Goal: Transaction & Acquisition: Purchase product/service

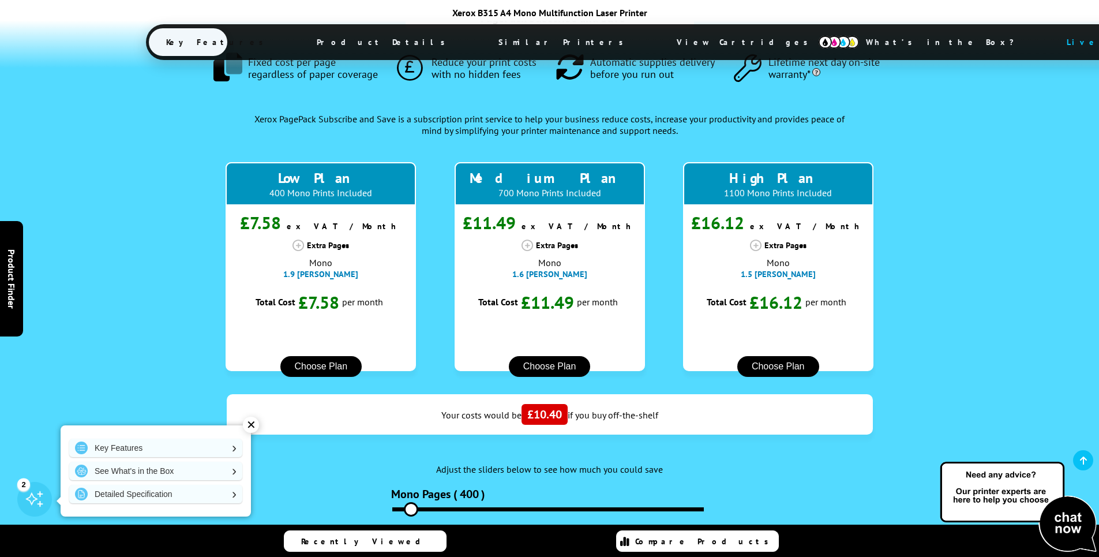
scroll to position [1096, 0]
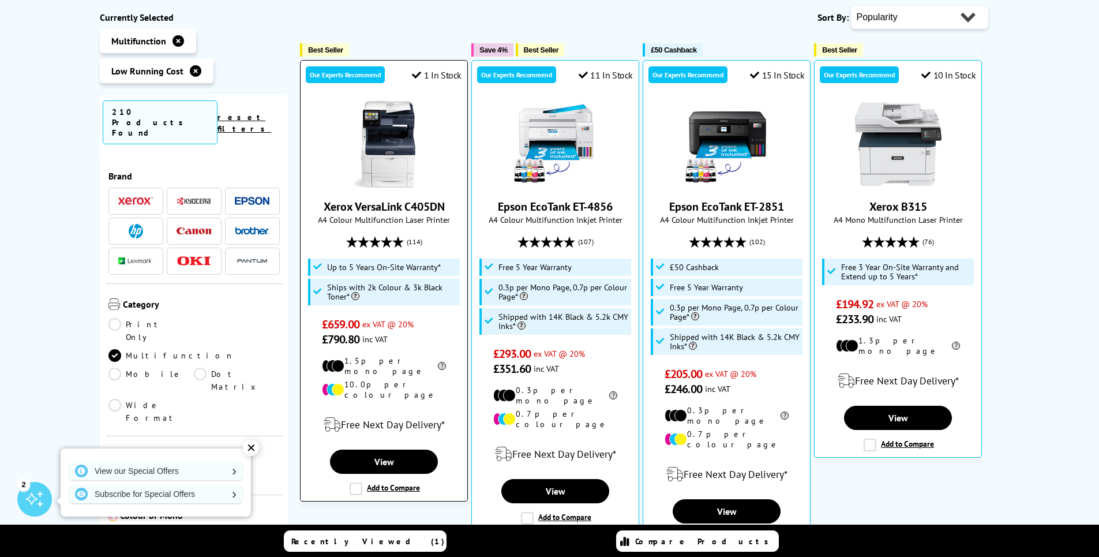
click at [341, 206] on link "Xerox VersaLink C405DN" at bounding box center [384, 206] width 121 height 15
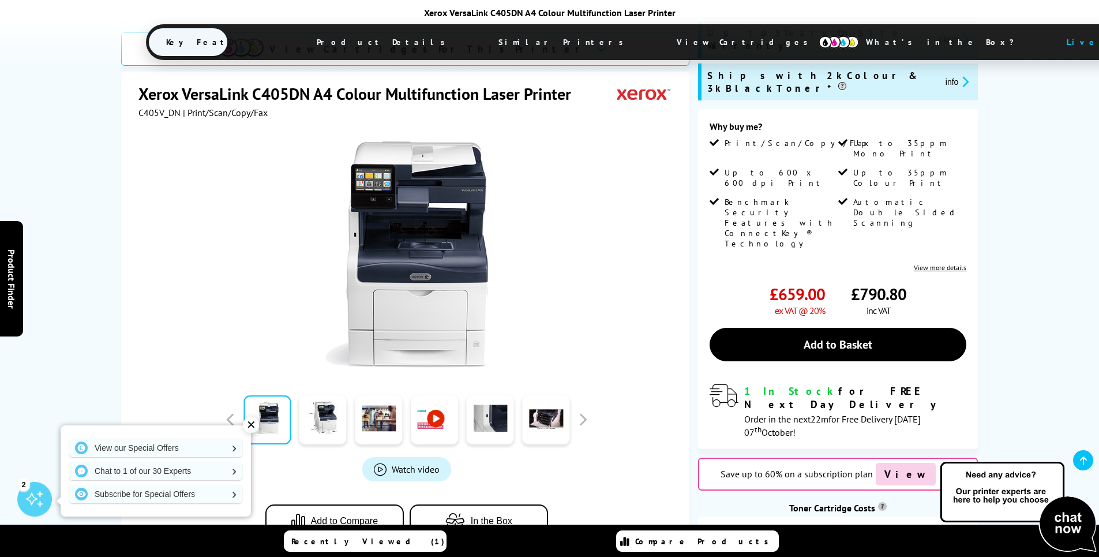
scroll to position [288, 0]
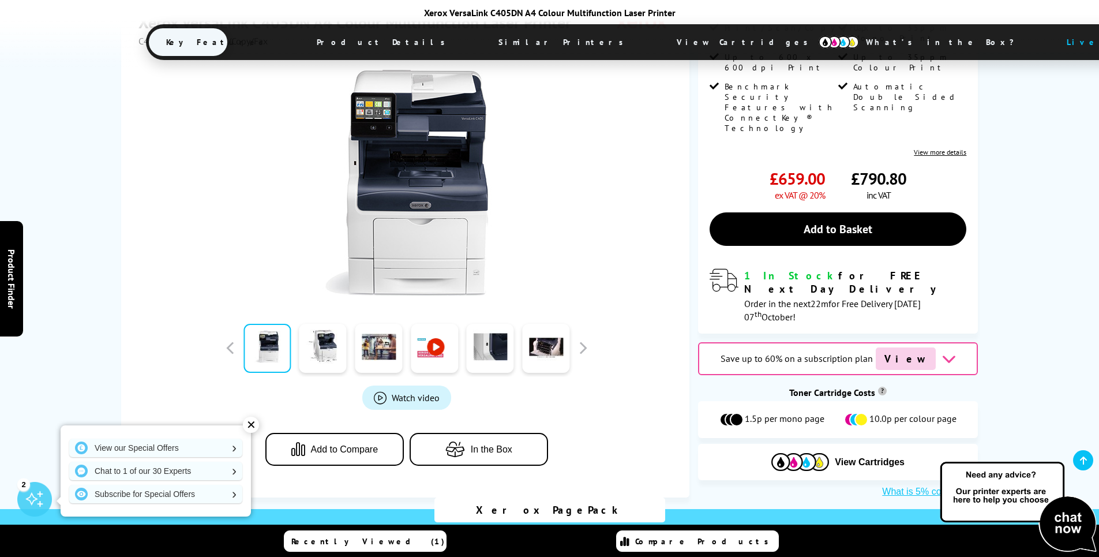
click at [251, 422] on div "✕" at bounding box center [251, 424] width 16 height 16
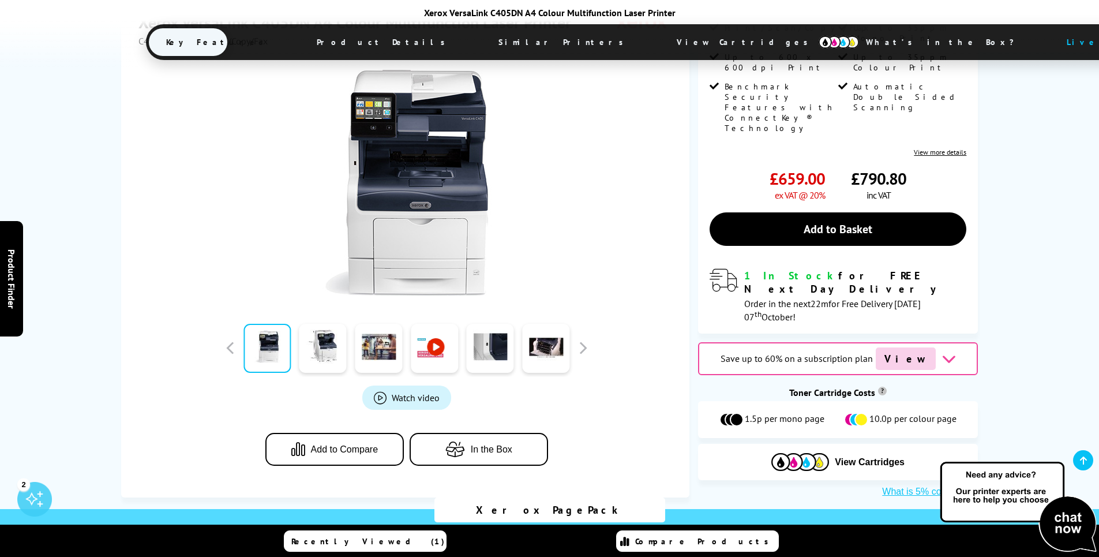
scroll to position [0, 0]
